Goal: Transaction & Acquisition: Purchase product/service

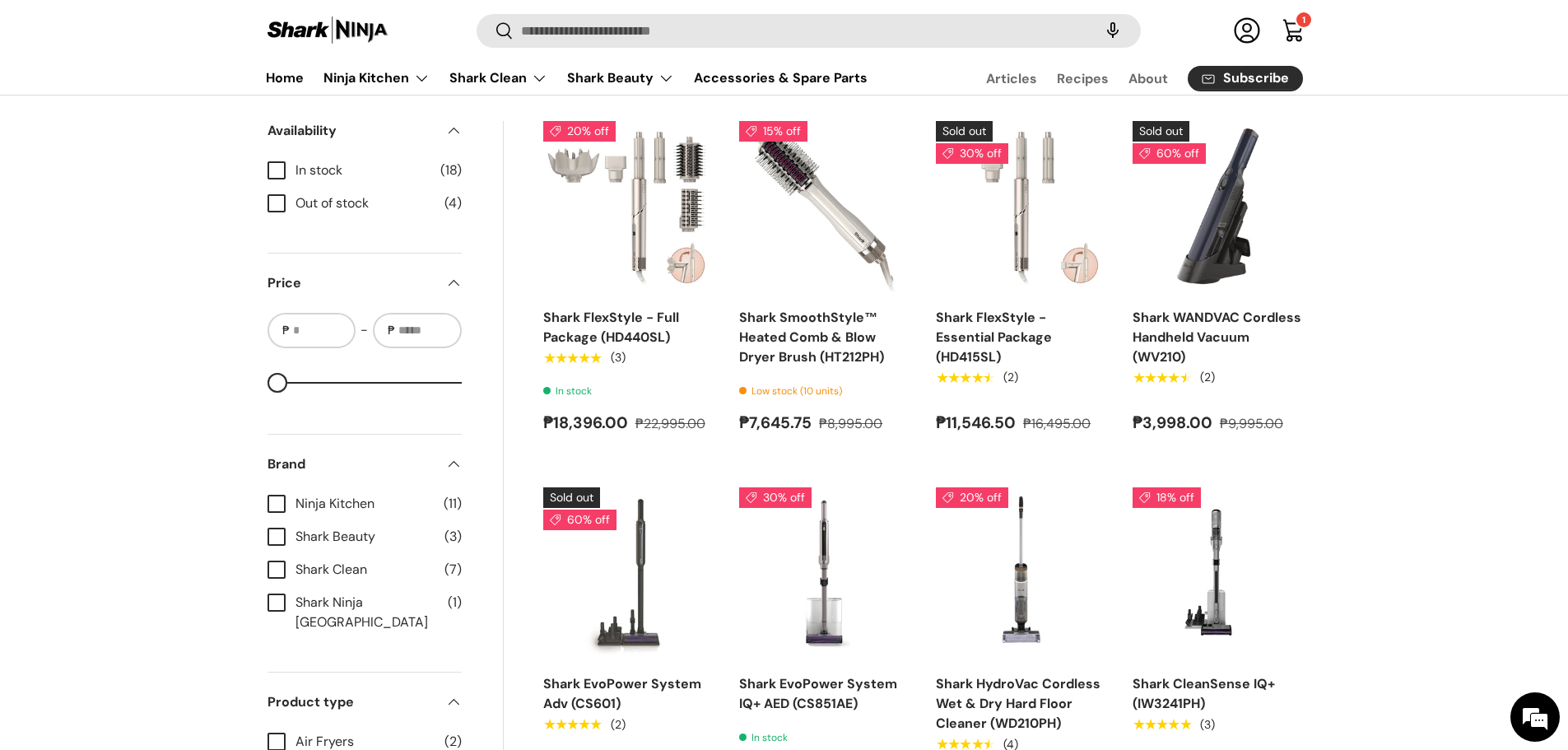
scroll to position [741, 0]
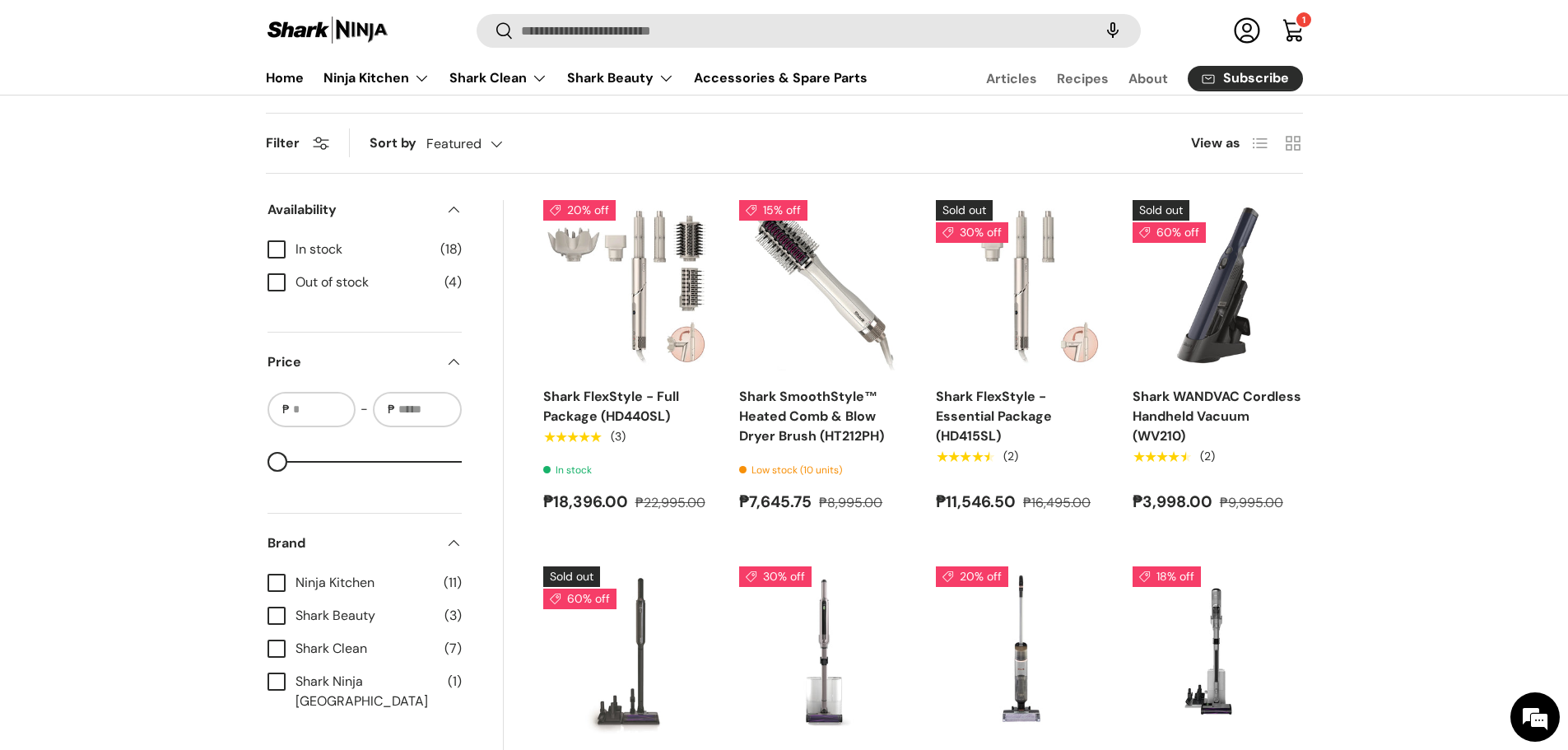
click at [277, 248] on label "In stock (18)" at bounding box center [365, 249] width 194 height 20
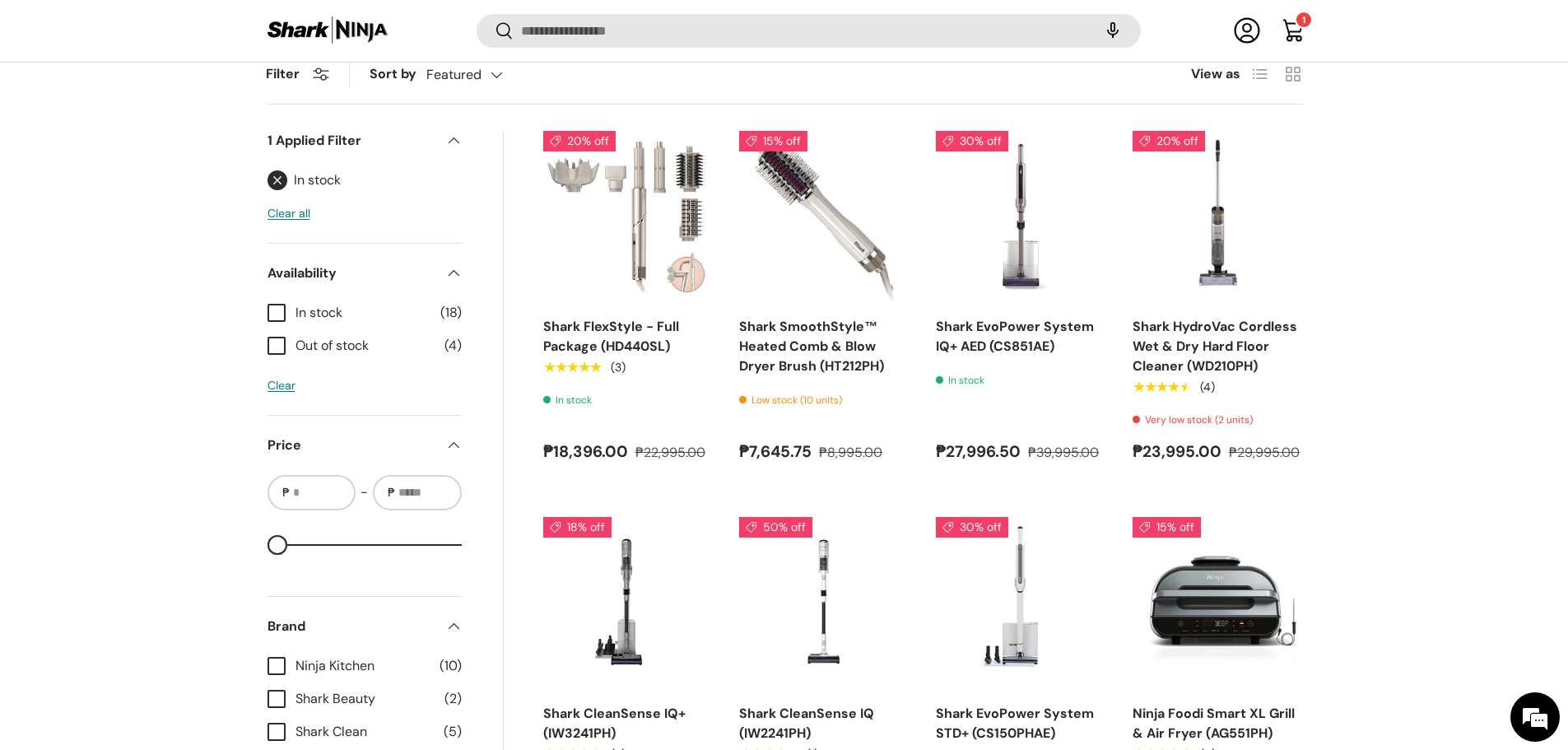
scroll to position [903, 0]
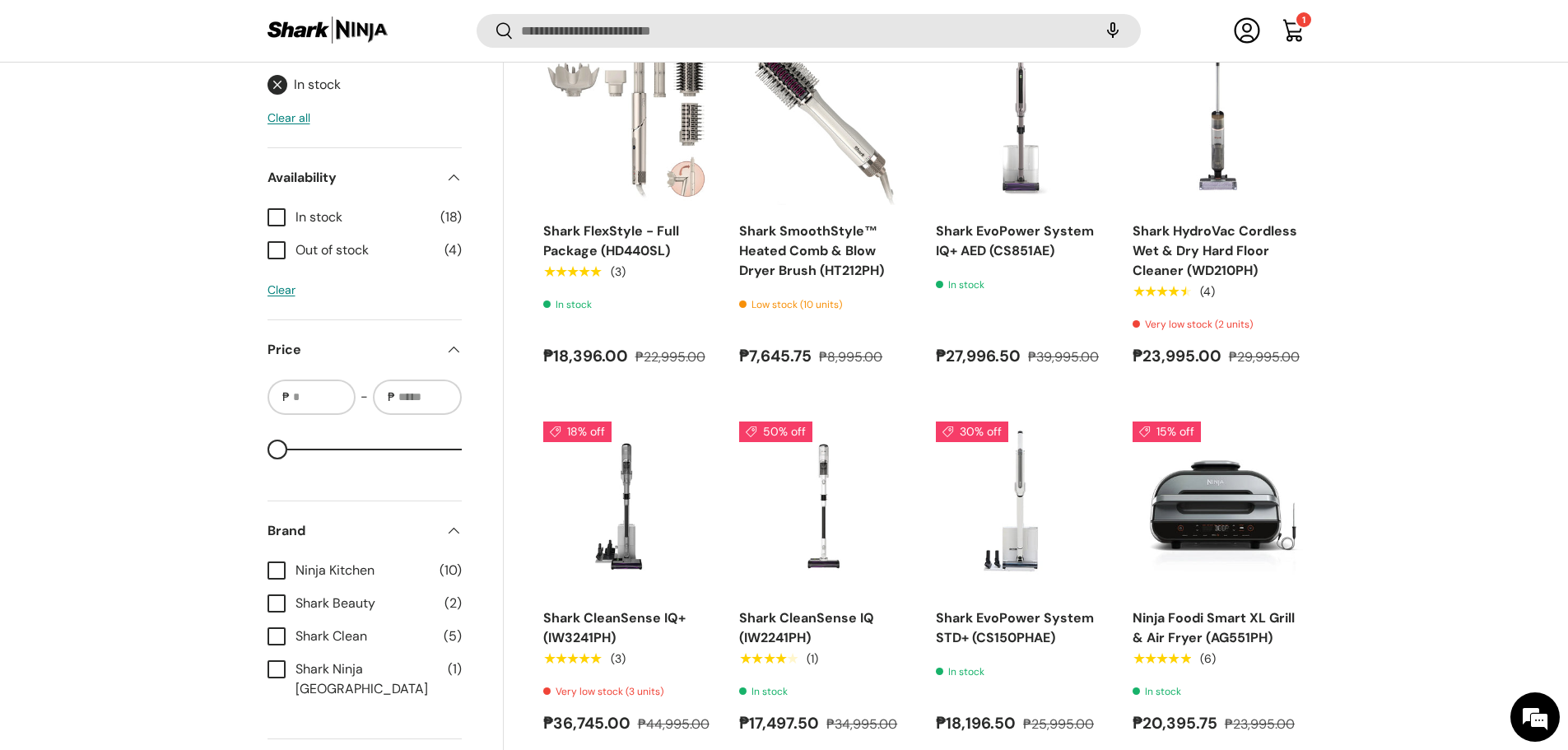
click at [272, 576] on label "Ninja Kitchen (10)" at bounding box center [365, 571] width 194 height 20
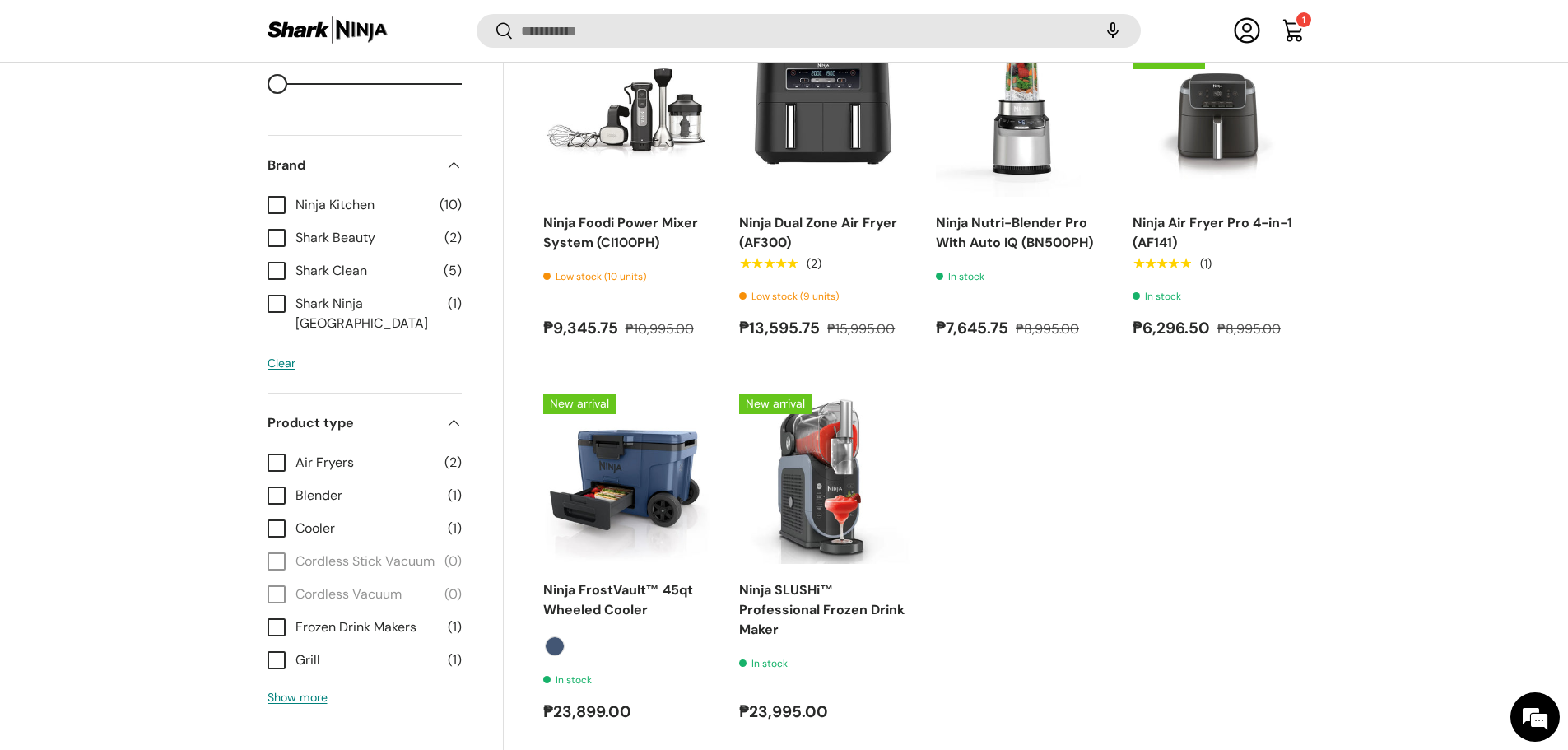
click at [276, 452] on label "Air Fryers (2)" at bounding box center [365, 461] width 194 height 20
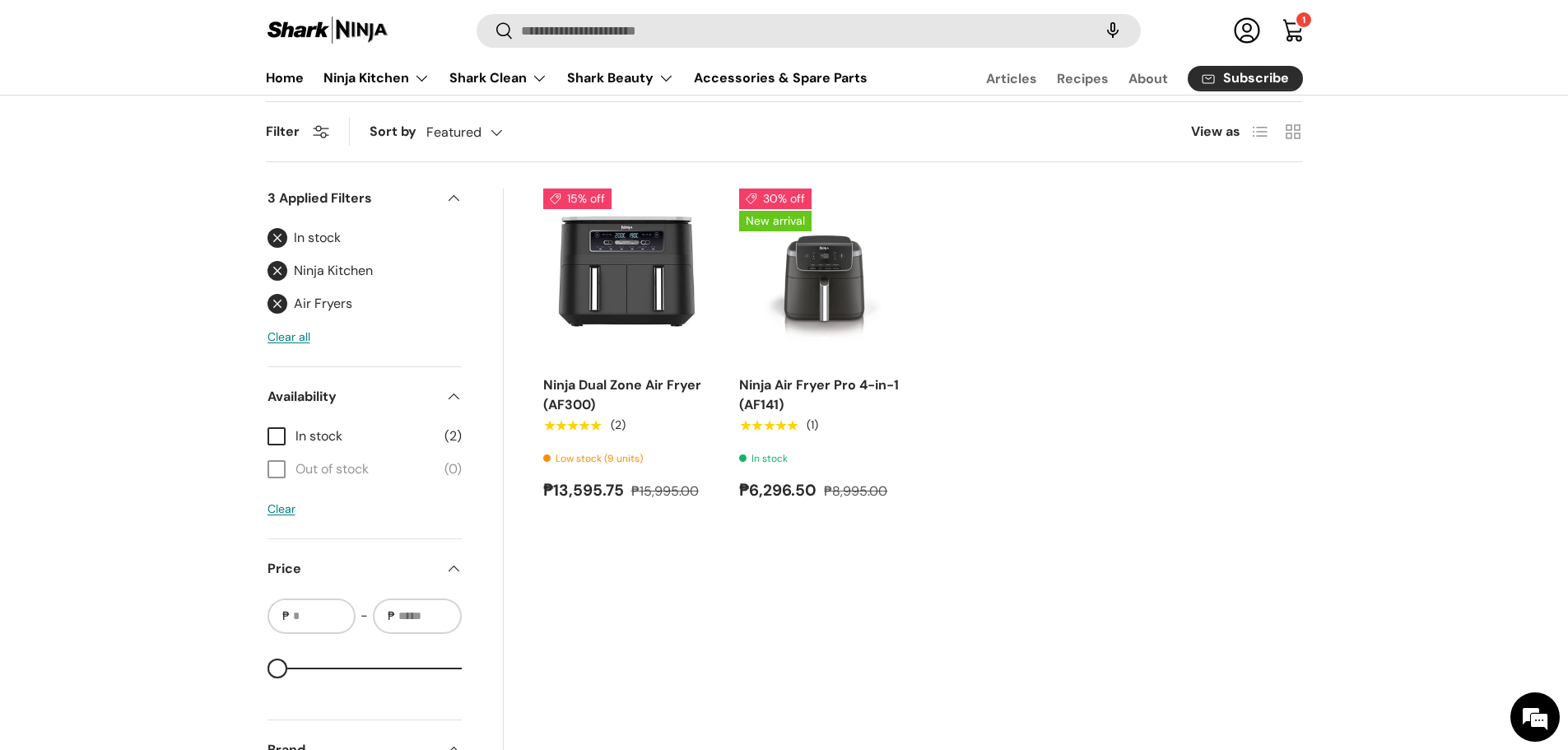
scroll to position [723, 0]
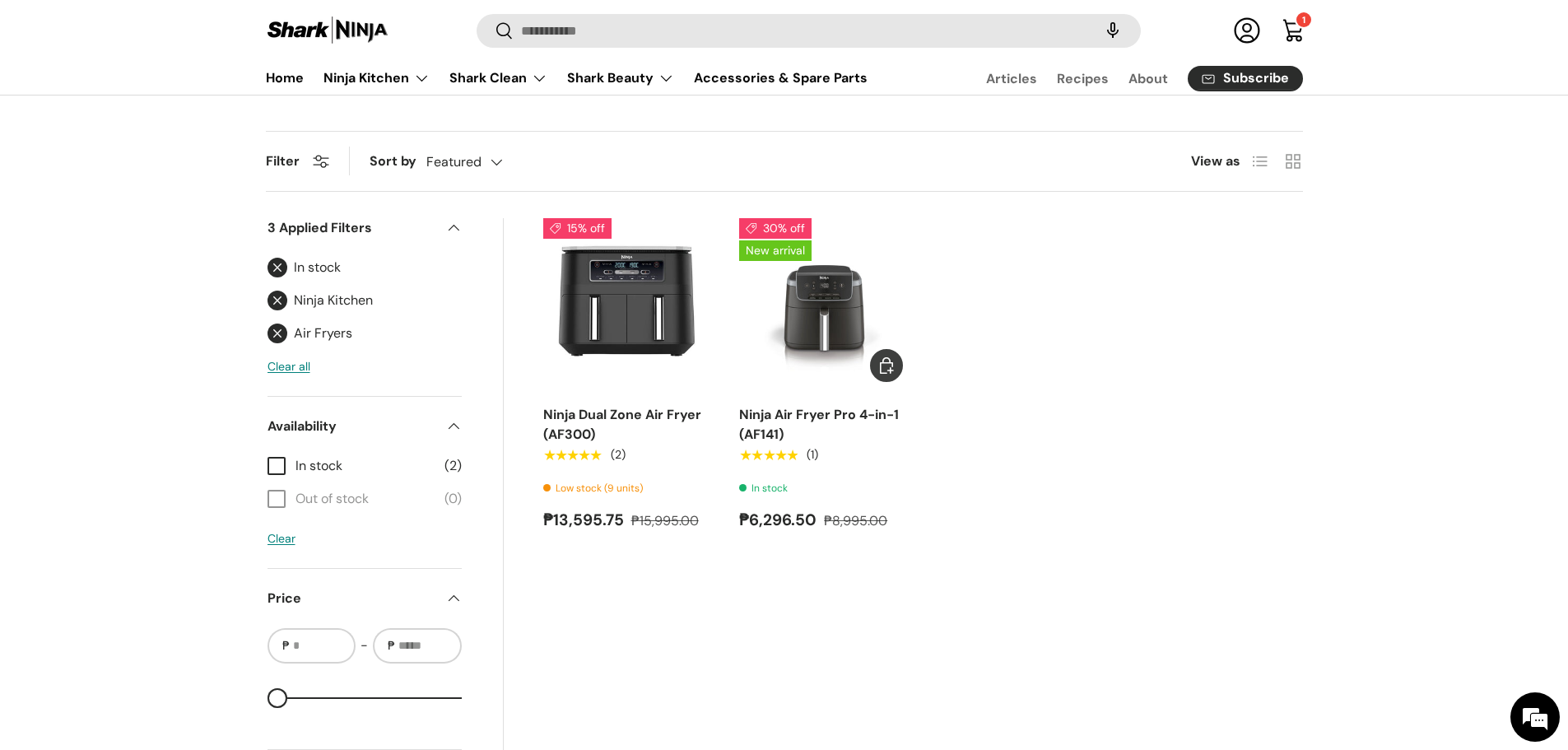
click at [0, 0] on img "Ninja Air Fryer Pro 4-in-1 (AF141)" at bounding box center [0, 0] width 0 height 0
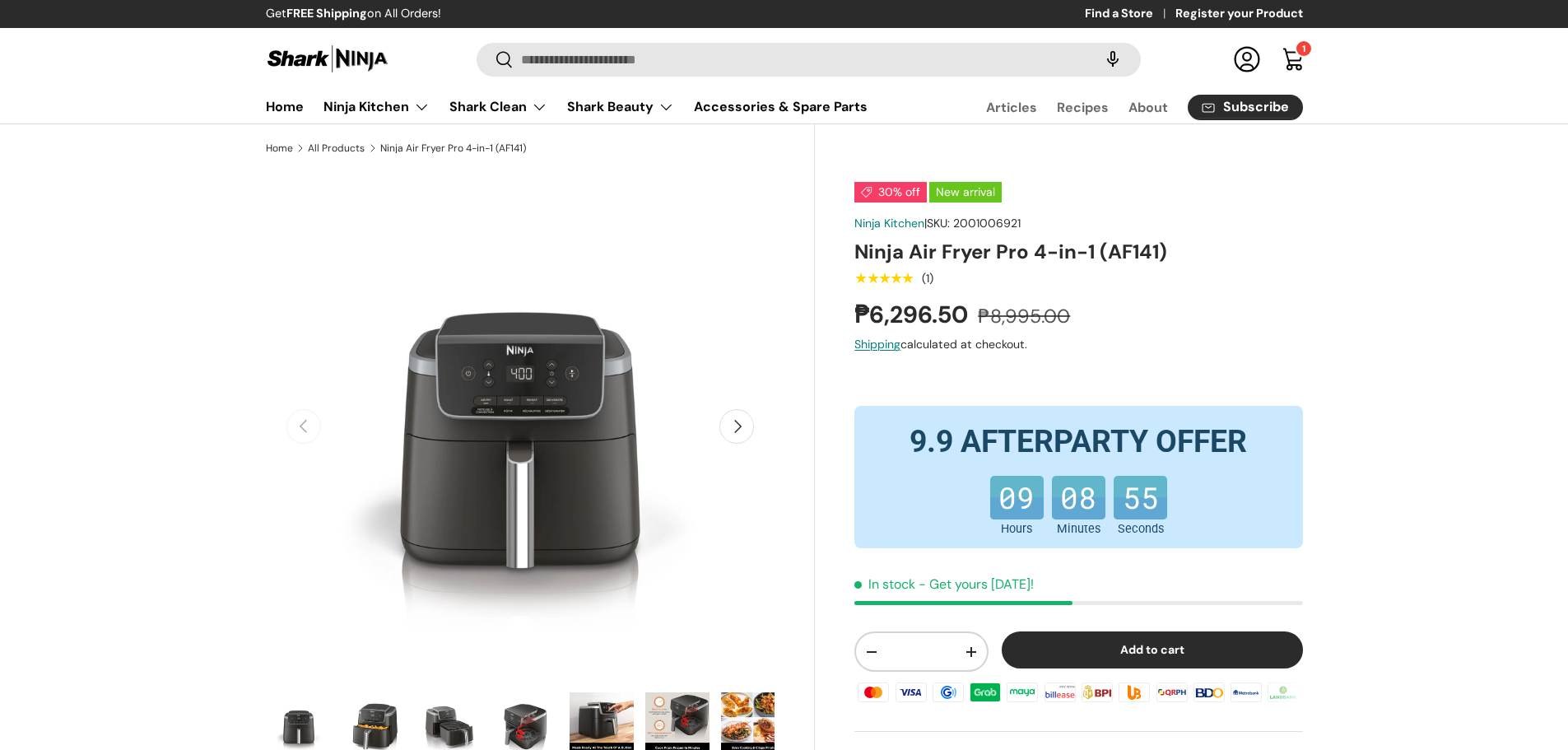
click at [381, 711] on img "Gallery Viewer" at bounding box center [374, 726] width 64 height 66
